Goal: Find specific page/section: Find specific page/section

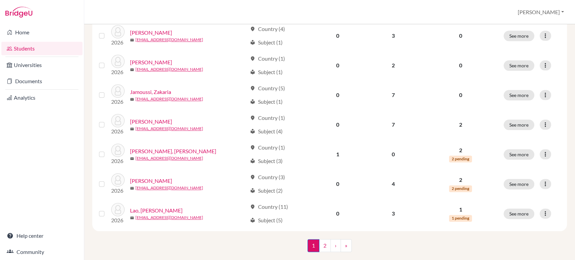
scroll to position [510, 0]
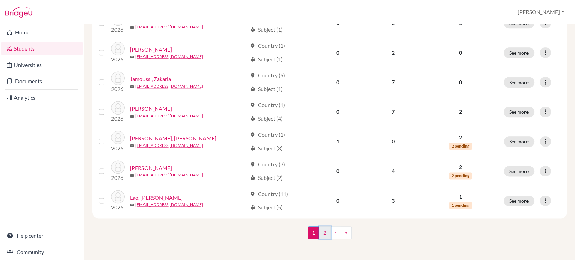
click at [322, 230] on link "2" at bounding box center [325, 232] width 12 height 13
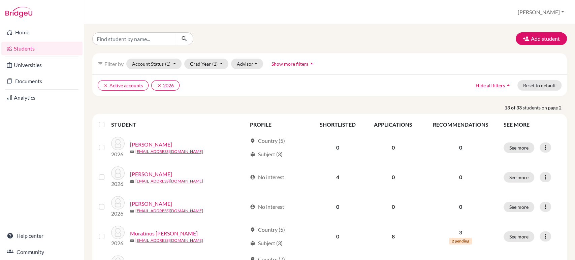
click at [24, 49] on link "Students" at bounding box center [41, 48] width 81 height 13
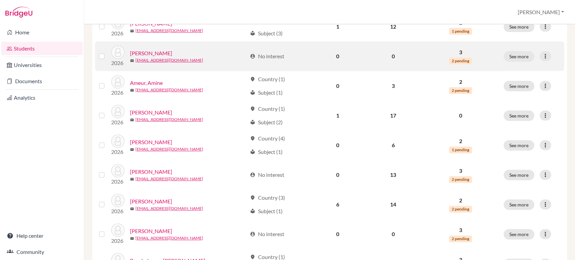
scroll to position [121, 0]
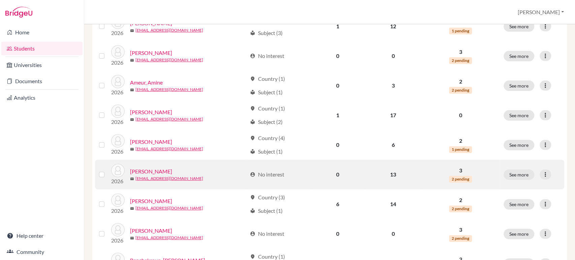
click at [148, 172] on link "[PERSON_NAME]" at bounding box center [151, 171] width 42 height 8
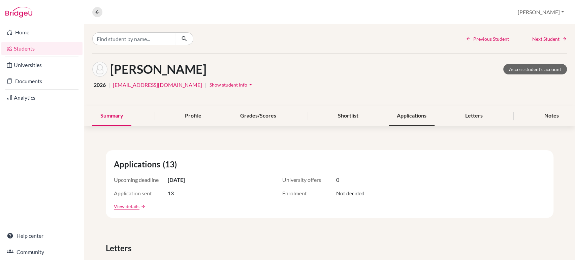
click at [406, 111] on div "Applications" at bounding box center [412, 116] width 46 height 20
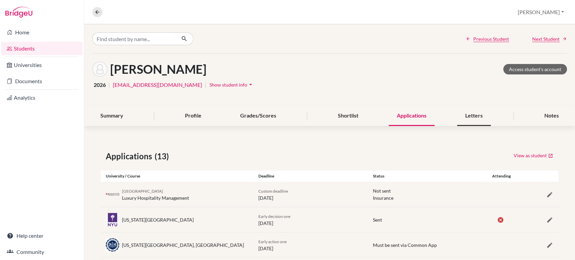
click at [468, 120] on div "Letters" at bounding box center [474, 116] width 34 height 20
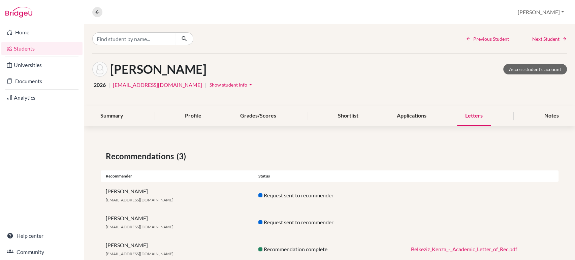
scroll to position [19, 0]
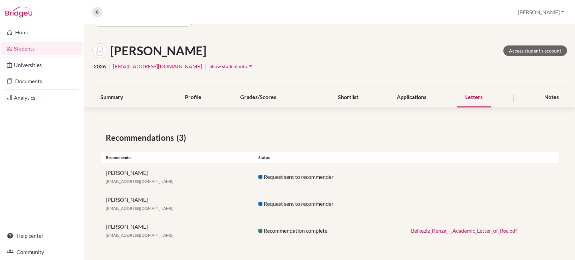
click at [419, 233] on link "Belkeziz_Kenza_-_Academic_Letter_of_Rec.pdf" at bounding box center [464, 230] width 106 height 6
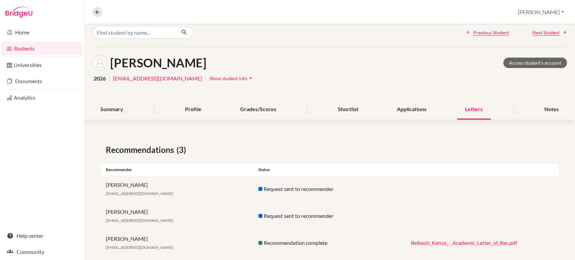
scroll to position [0, 0]
